Goal: Transaction & Acquisition: Subscribe to service/newsletter

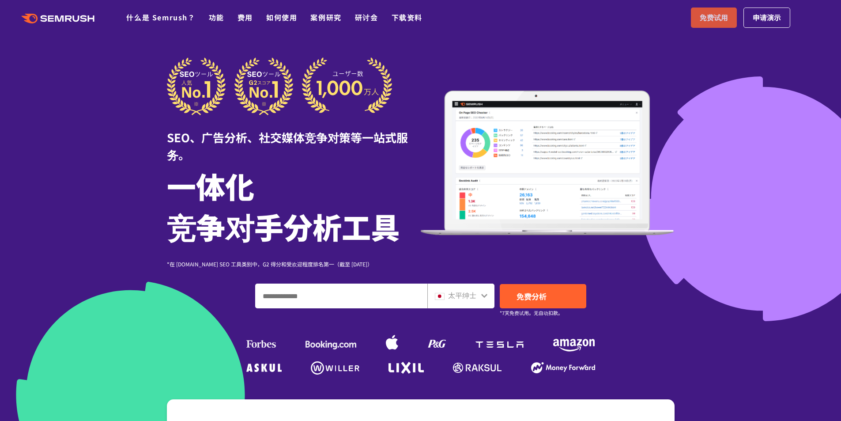
click at [722, 19] on font "免费试用" at bounding box center [714, 17] width 28 height 11
click at [716, 23] on span "免费试用" at bounding box center [714, 17] width 28 height 11
click at [309, 295] on input "输入域名、关键字或 URL" at bounding box center [341, 296] width 171 height 24
click at [448, 290] on font "太平绅士" at bounding box center [462, 295] width 28 height 11
click at [481, 293] on icon at bounding box center [484, 295] width 7 height 7
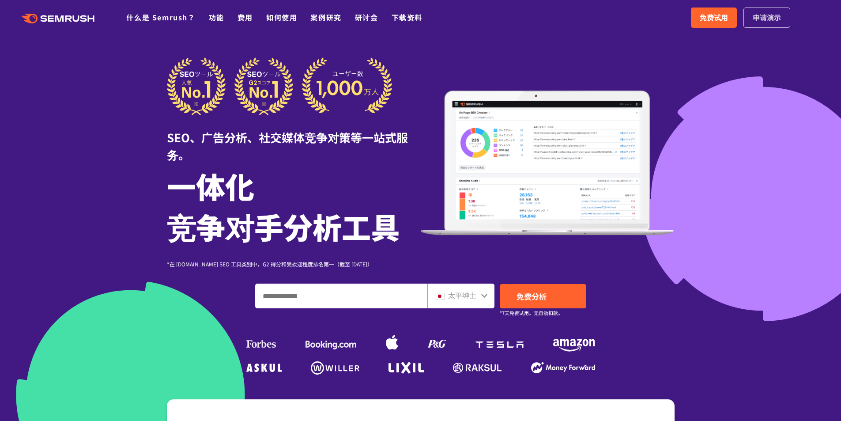
click at [785, 19] on link "申请演示" at bounding box center [766, 18] width 47 height 20
click at [724, 19] on font "免费试用" at bounding box center [714, 17] width 28 height 11
